Goal: Find specific page/section: Find specific page/section

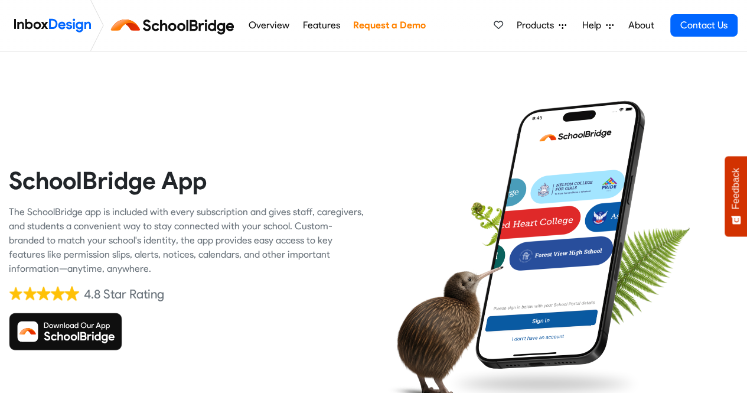
click at [42, 328] on img at bounding box center [65, 331] width 113 height 38
click at [48, 326] on img at bounding box center [65, 331] width 113 height 38
